Goal: Information Seeking & Learning: Find specific fact

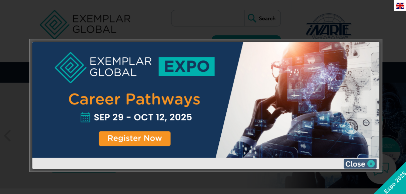
click at [370, 165] on img at bounding box center [360, 164] width 33 height 10
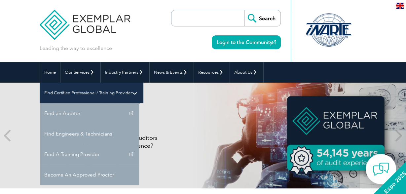
click at [143, 83] on link "Find Certified Professional / Training Provider" at bounding box center [91, 93] width 103 height 20
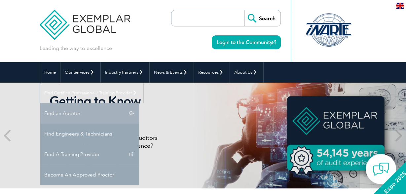
click at [139, 103] on link "Find an Auditor" at bounding box center [89, 113] width 99 height 20
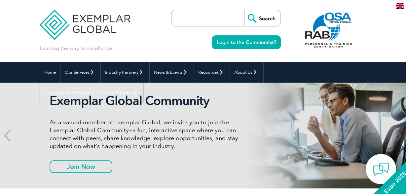
click at [189, 19] on input "search" at bounding box center [209, 18] width 69 height 16
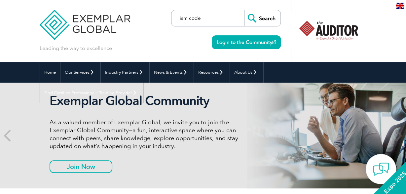
type input "ism code"
click at [244, 10] on input "Search" at bounding box center [262, 18] width 36 height 16
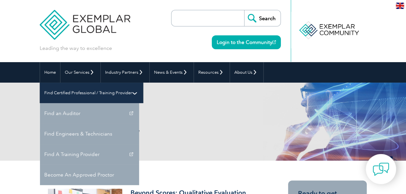
click at [143, 83] on link "Find Certified Professional / Training Provider" at bounding box center [91, 93] width 103 height 20
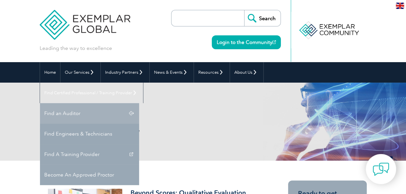
click at [139, 103] on link "Find an Auditor" at bounding box center [89, 113] width 99 height 20
